Goal: Information Seeking & Learning: Learn about a topic

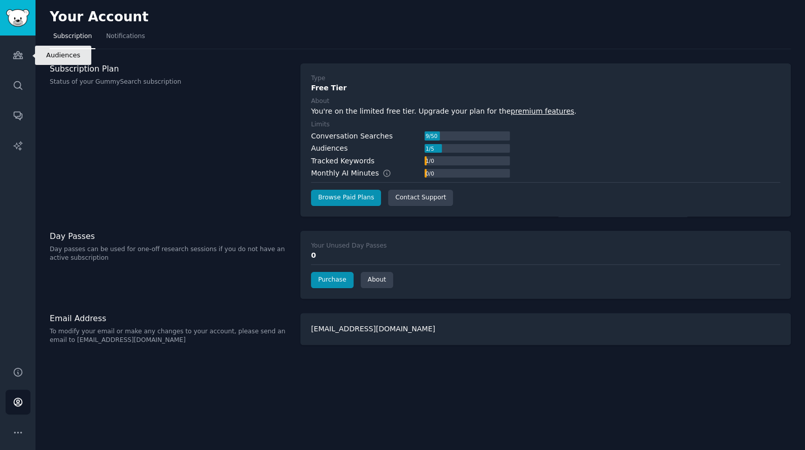
click at [19, 67] on link "Audiences" at bounding box center [18, 55] width 25 height 25
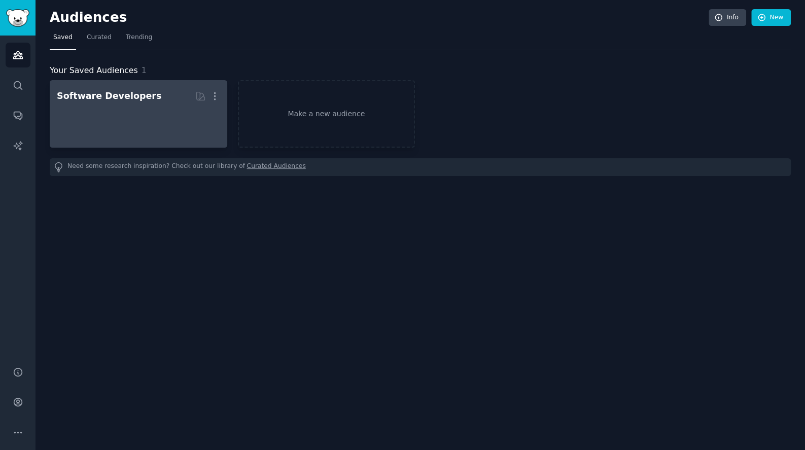
click at [188, 134] on div at bounding box center [138, 123] width 163 height 36
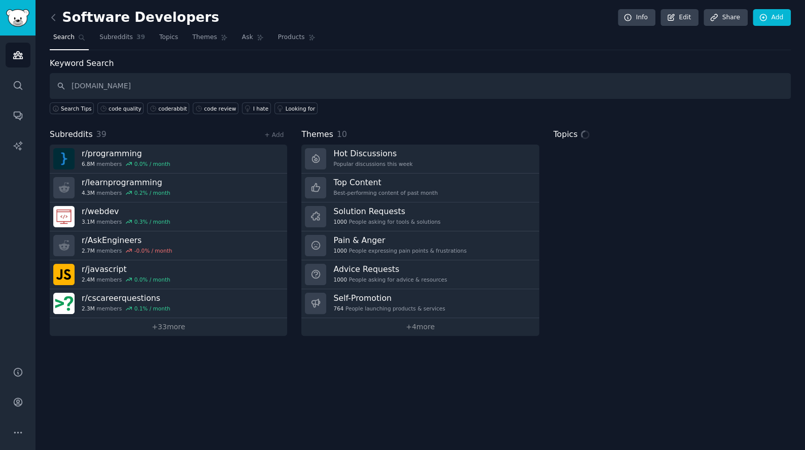
type input "[DOMAIN_NAME]"
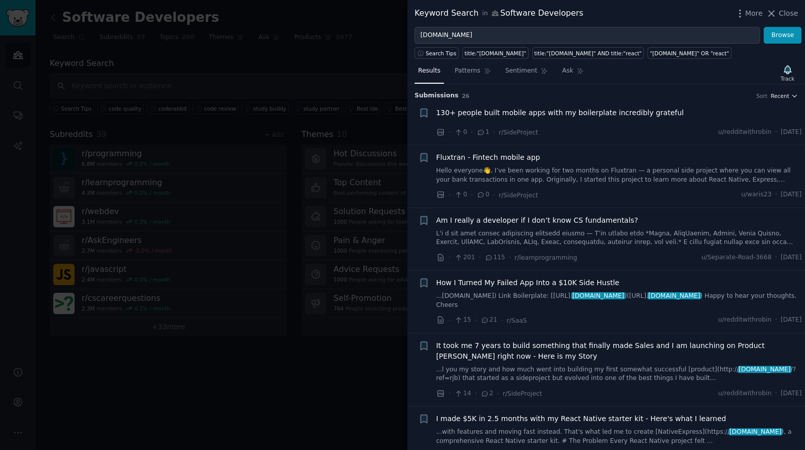
click at [782, 96] on span "Recent" at bounding box center [780, 95] width 18 height 7
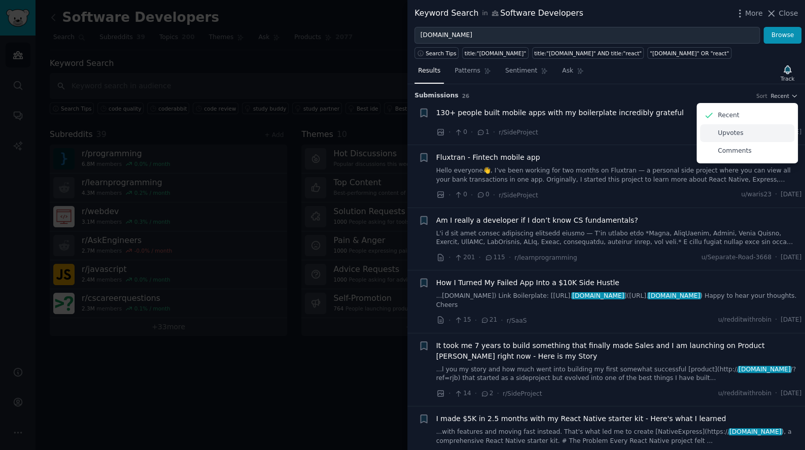
click at [749, 131] on div "Upvotes" at bounding box center [747, 133] width 94 height 18
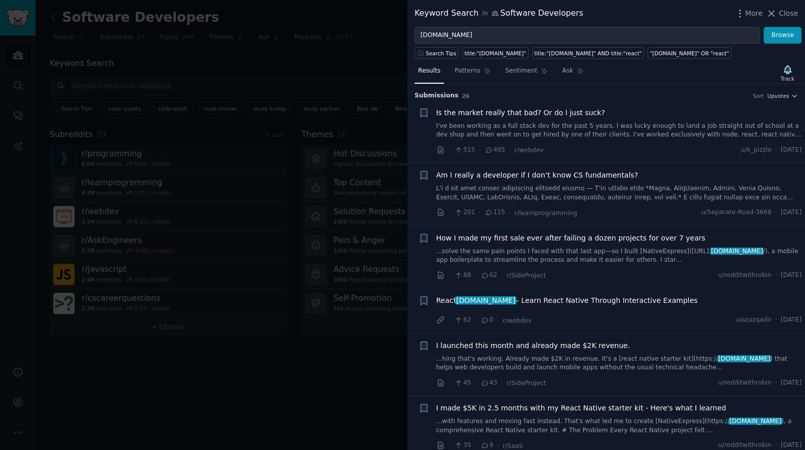
click at [589, 181] on div "Am I really a developer if I don’t know CS fundamentals?" at bounding box center [619, 186] width 366 height 32
click at [594, 176] on span "Am I really a developer if I don’t know CS fundamentals?" at bounding box center [537, 175] width 202 height 11
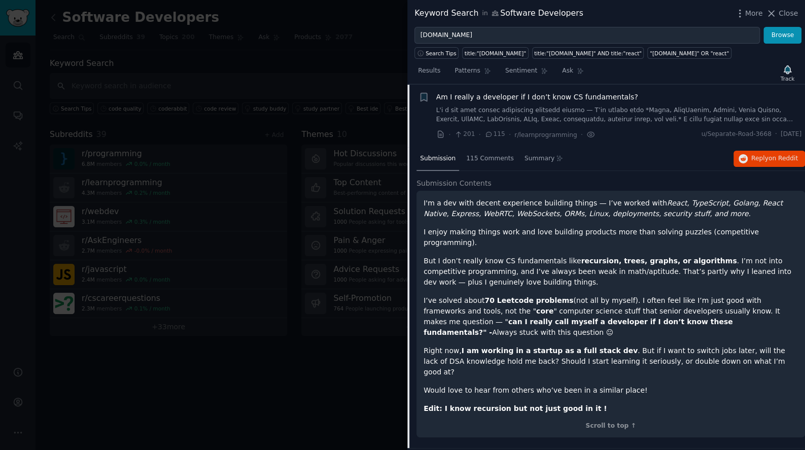
scroll to position [79, 0]
click at [748, 153] on button "Reply on Reddit" at bounding box center [770, 158] width 72 height 16
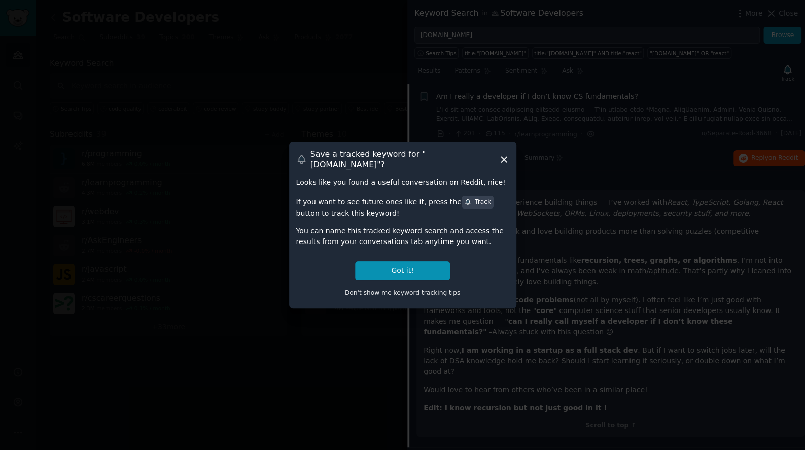
click at [500, 154] on icon at bounding box center [504, 159] width 11 height 11
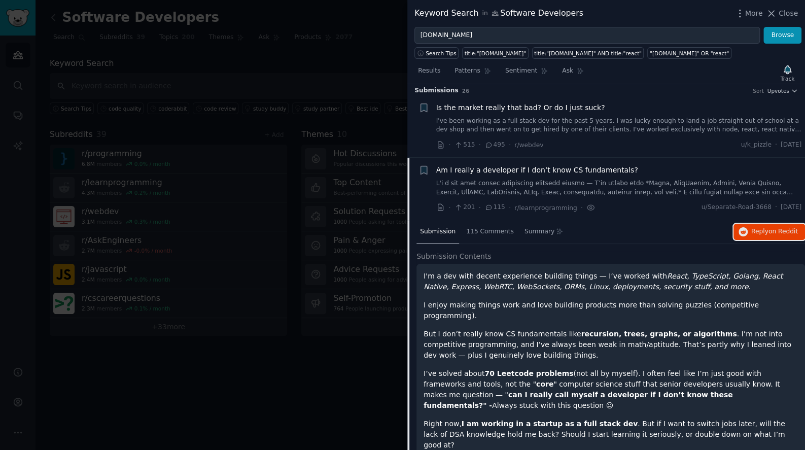
scroll to position [0, 0]
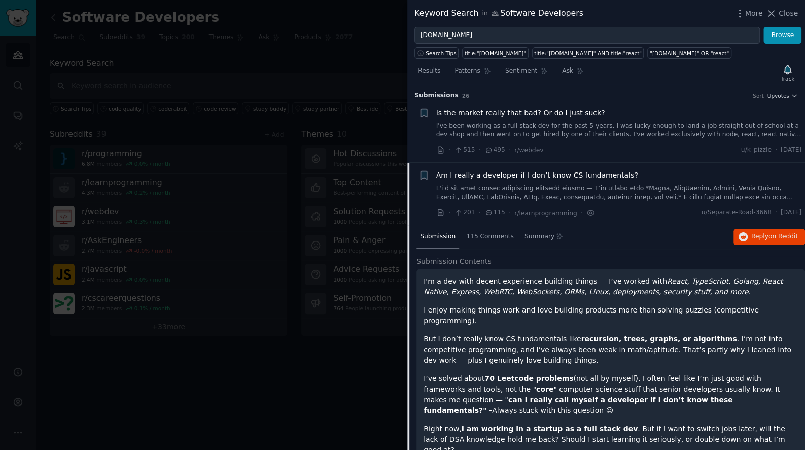
click at [561, 127] on link "I've been working as a full stack dev for the past 5 years. I was lucky enough …" at bounding box center [619, 131] width 366 height 18
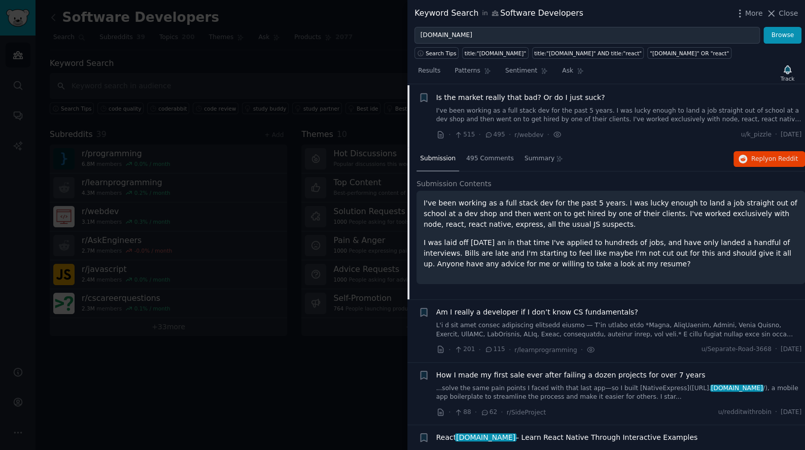
scroll to position [16, 0]
click at [751, 158] on span "Reply on Reddit" at bounding box center [774, 158] width 47 height 9
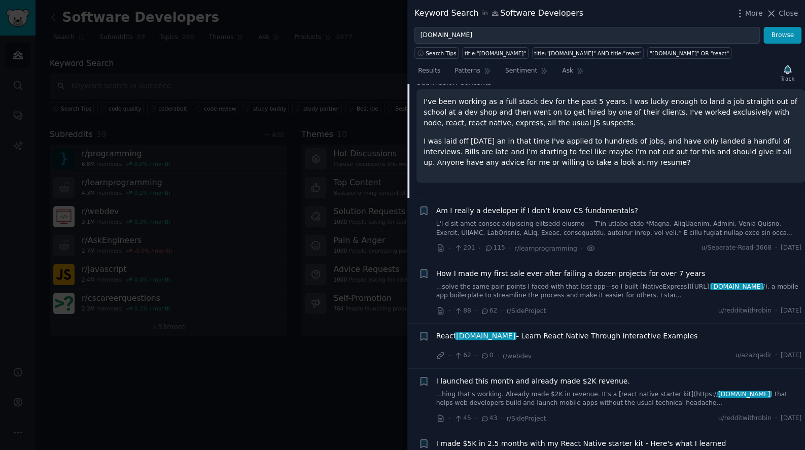
scroll to position [117, 0]
click at [590, 279] on span "How I made my first sale ever after failing a dozen projects for over 7 years" at bounding box center [570, 273] width 269 height 11
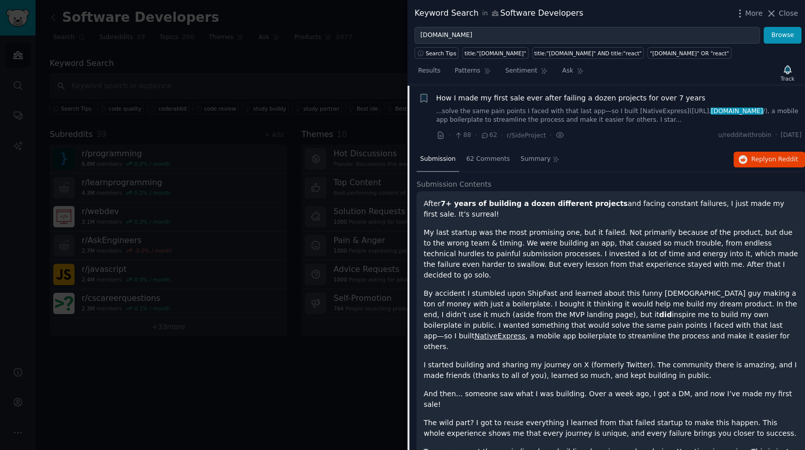
scroll to position [141, 0]
click at [751, 154] on span "Reply on Reddit" at bounding box center [774, 158] width 47 height 9
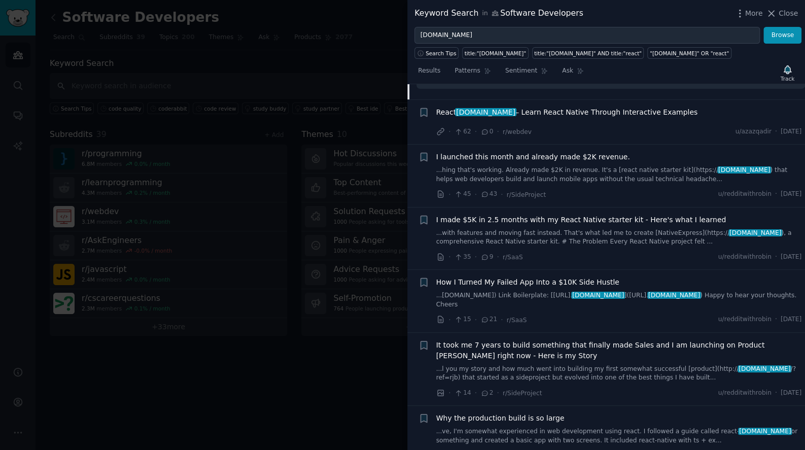
scroll to position [547, 0]
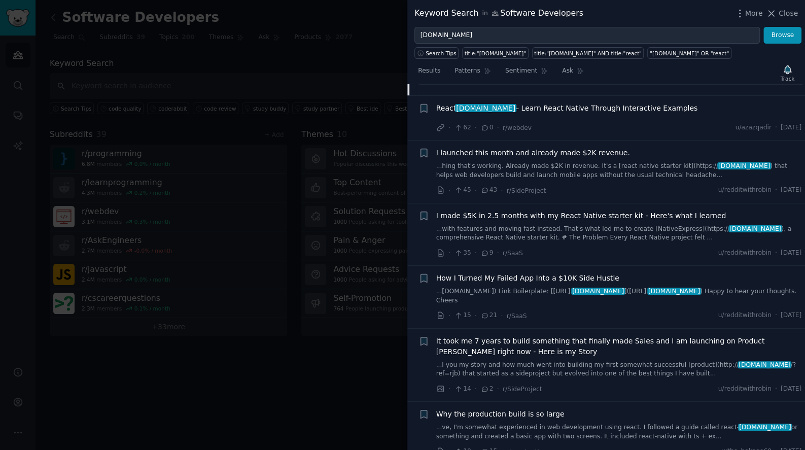
click at [612, 114] on span "React native.express – Learn React Native Through Interactive Examples" at bounding box center [567, 108] width 262 height 11
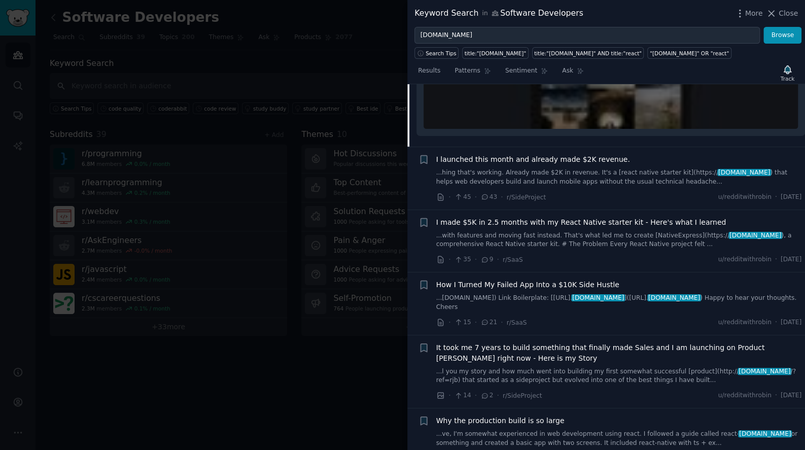
scroll to position [457, 0]
click at [628, 192] on div "· 45 · 43 · r/SideProject u/redditwithrobin · Wed 10/30/2024" at bounding box center [619, 196] width 366 height 11
click at [623, 232] on link "...with features and moving fast instead. That's what led me to create [NativeE…" at bounding box center [619, 240] width 366 height 18
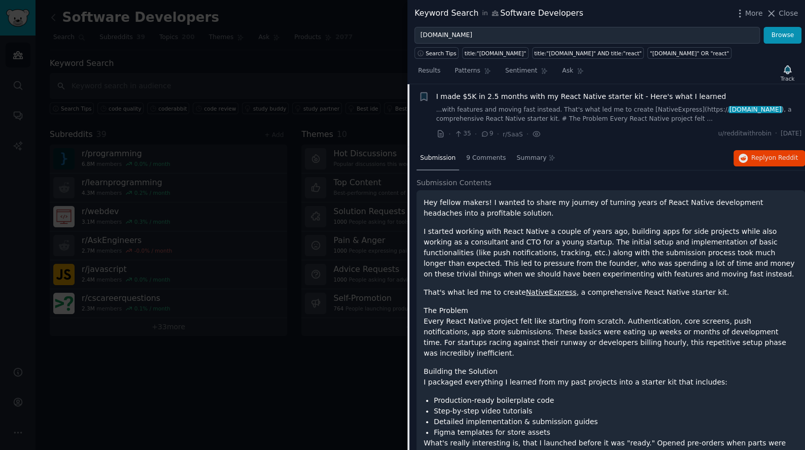
scroll to position [311, 0]
click at [734, 156] on button "Reply on Reddit" at bounding box center [770, 159] width 72 height 16
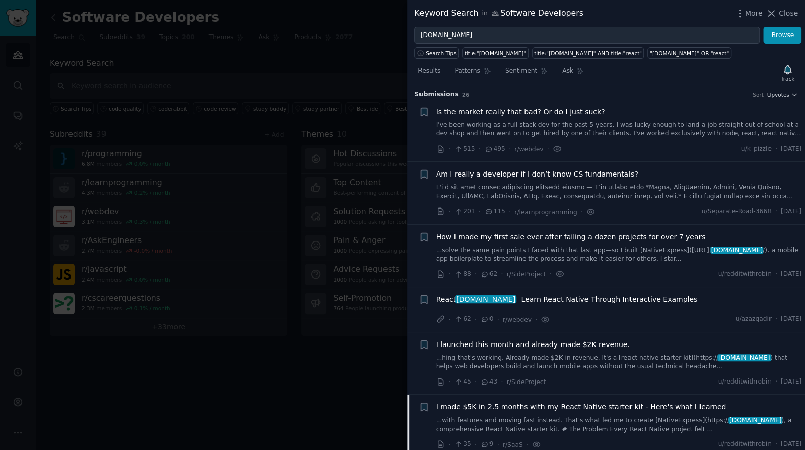
scroll to position [0, 0]
click at [671, 192] on link at bounding box center [619, 193] width 366 height 18
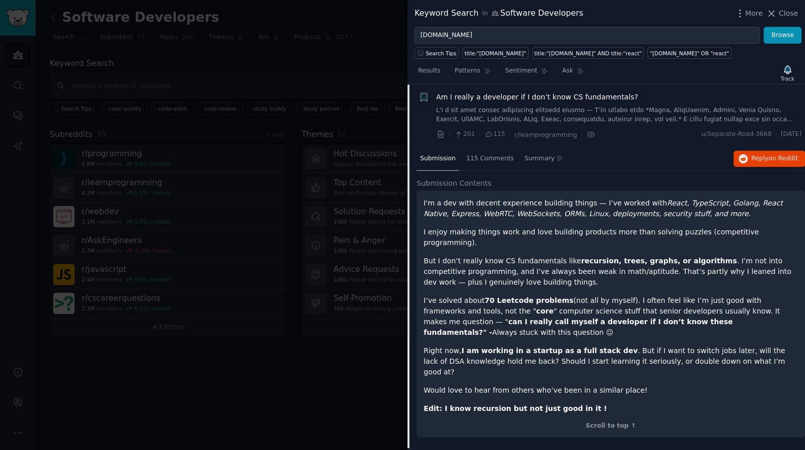
scroll to position [79, 0]
click at [758, 156] on span "Reply on Reddit" at bounding box center [774, 158] width 47 height 9
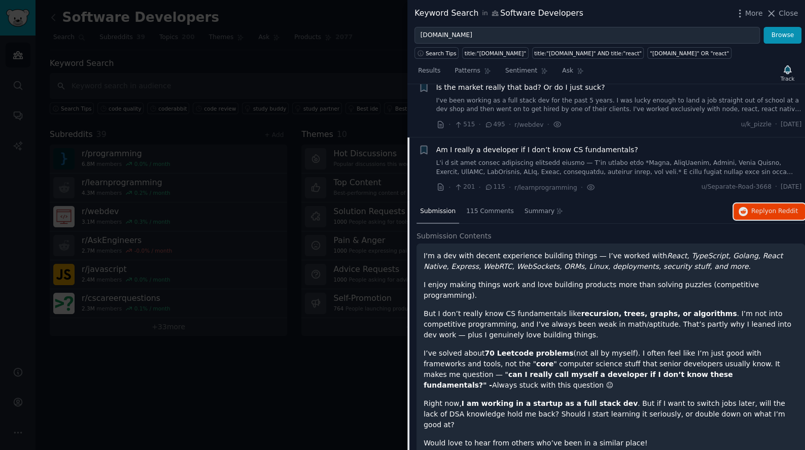
scroll to position [0, 0]
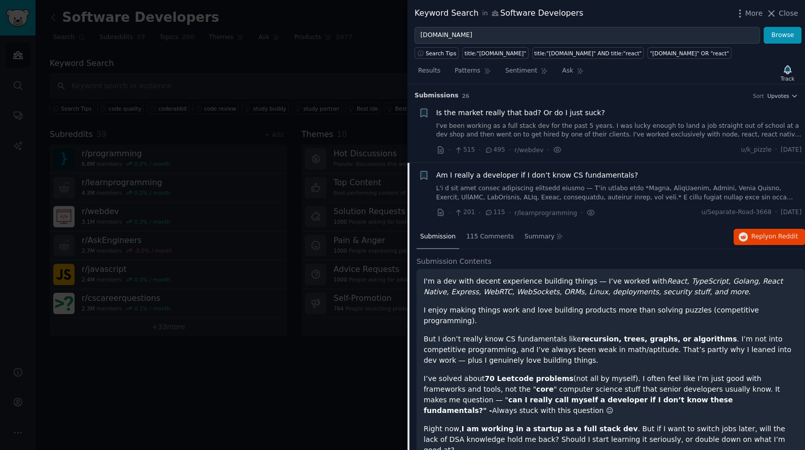
click at [182, 224] on div at bounding box center [402, 225] width 805 height 450
